Goal: Find specific page/section: Find specific page/section

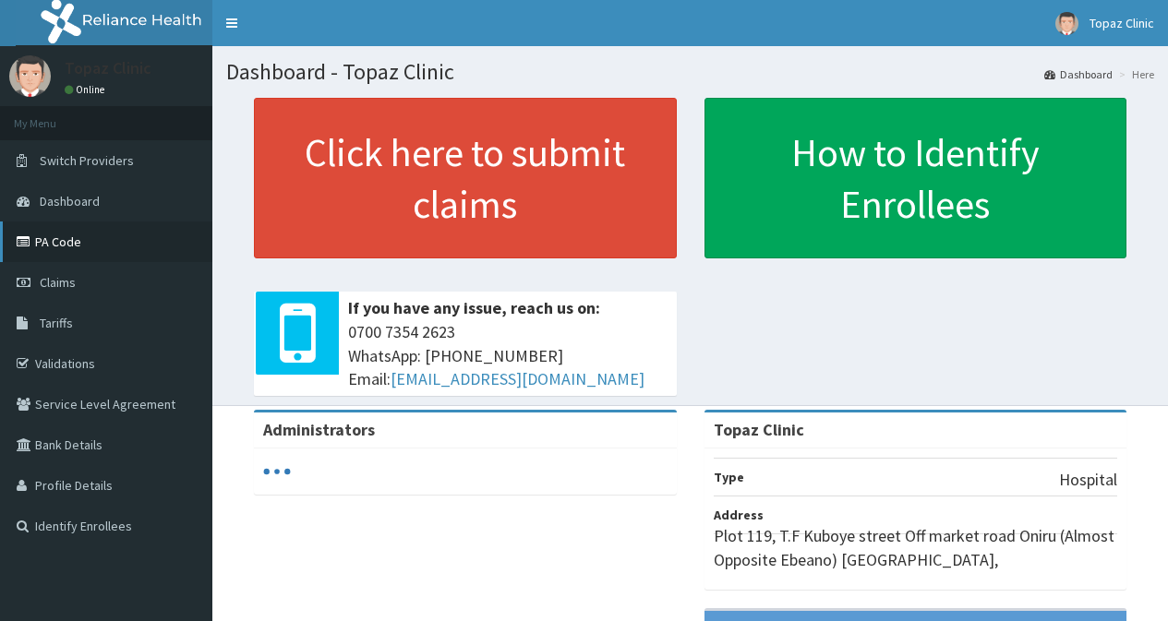
click at [71, 241] on link "PA Code" at bounding box center [106, 242] width 212 height 41
